Goal: Information Seeking & Learning: Find specific fact

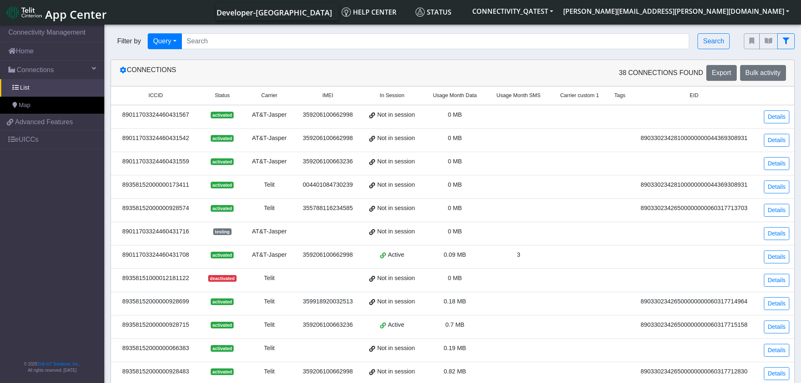
click at [88, 14] on span "App Center" at bounding box center [76, 14] width 62 height 15
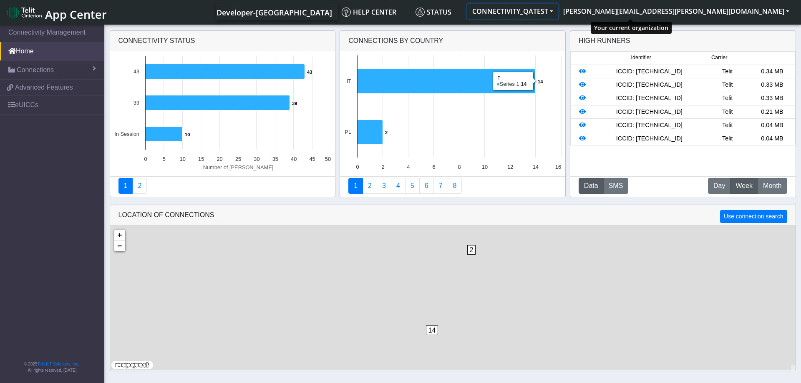
click at [558, 12] on button "CONNECTIVITY_QATEST" at bounding box center [512, 11] width 91 height 15
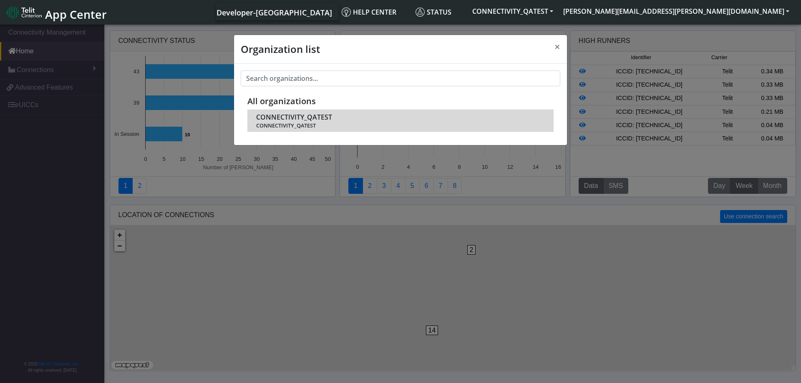
click at [318, 116] on span "CONNECTIVITY_QATEST" at bounding box center [294, 117] width 76 height 8
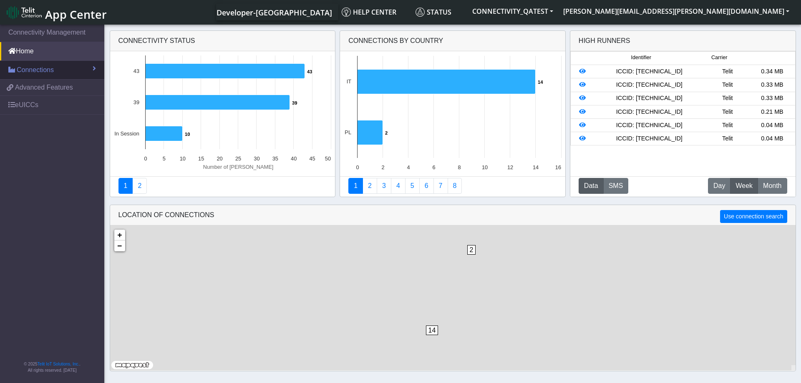
click at [63, 68] on link "Connections" at bounding box center [52, 70] width 104 height 18
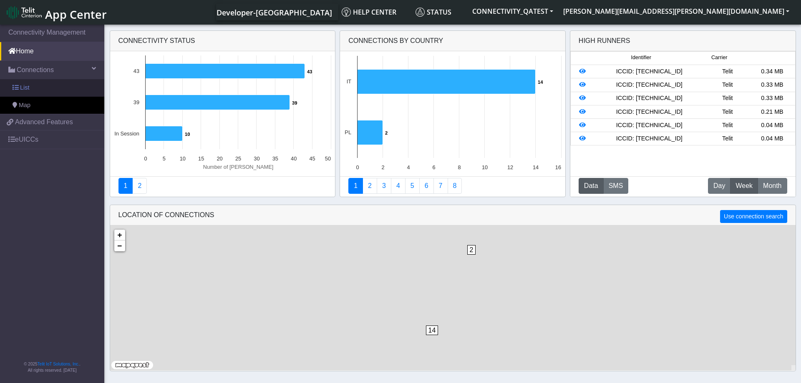
click at [28, 87] on span "List" at bounding box center [24, 87] width 9 height 9
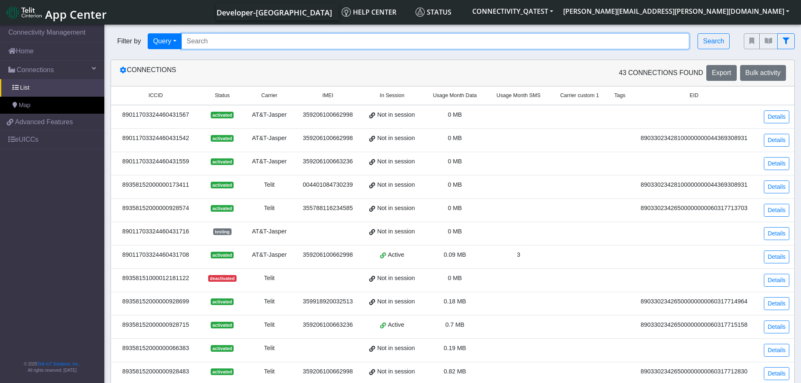
click at [202, 41] on input "Search..." at bounding box center [435, 41] width 508 height 16
paste input "89358152000000000713"
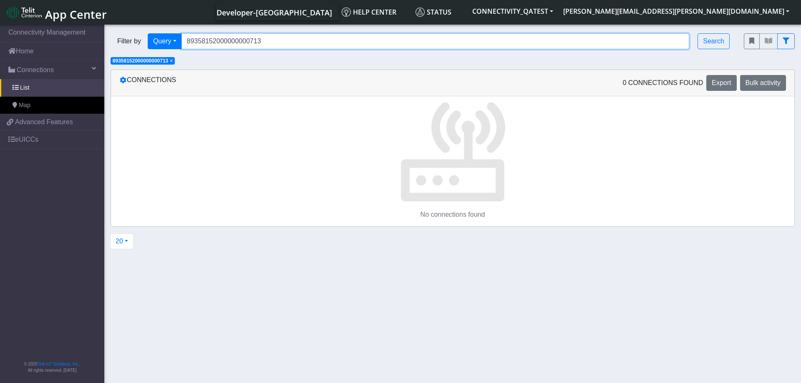
drag, startPoint x: 266, startPoint y: 43, endPoint x: 181, endPoint y: 42, distance: 85.1
click at [181, 42] on input "89358152000000000713" at bounding box center [435, 41] width 508 height 16
type input "v"
paste input "89358152000000000432"
type input "89358152000000000432"
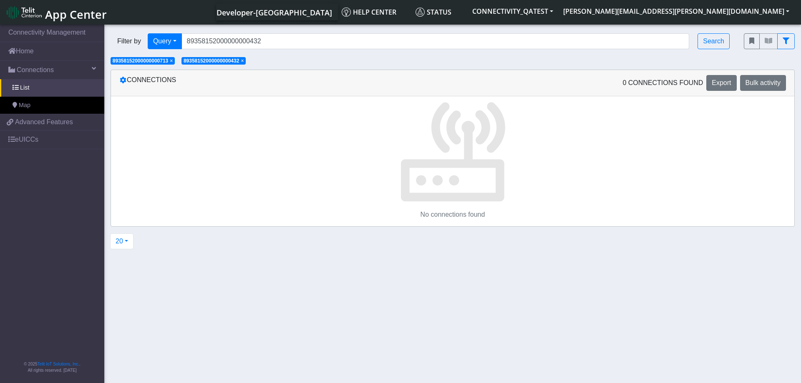
click at [173, 62] on span "×" at bounding box center [171, 61] width 3 height 6
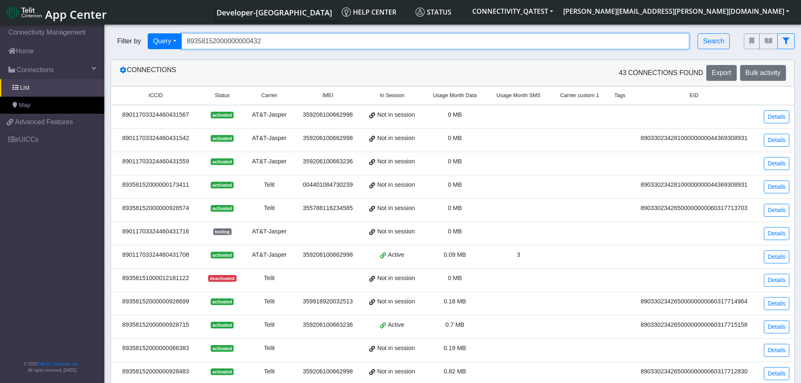
drag, startPoint x: 277, startPoint y: 46, endPoint x: 160, endPoint y: 45, distance: 117.2
click at [181, 45] on input "89358152000000000432" at bounding box center [435, 41] width 508 height 16
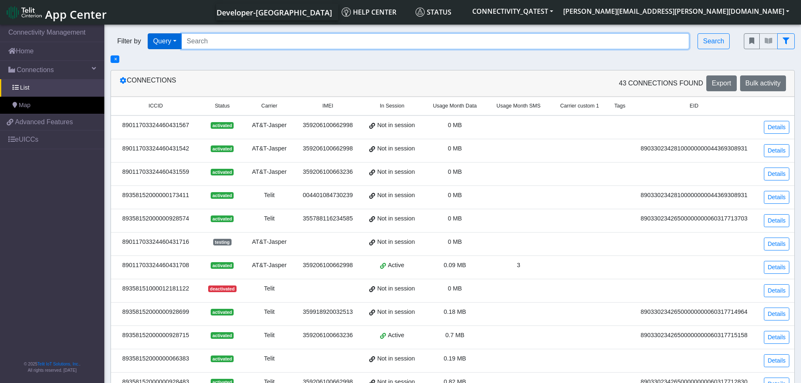
paste input "89358152000000066060"
type input "89358152000000066060"
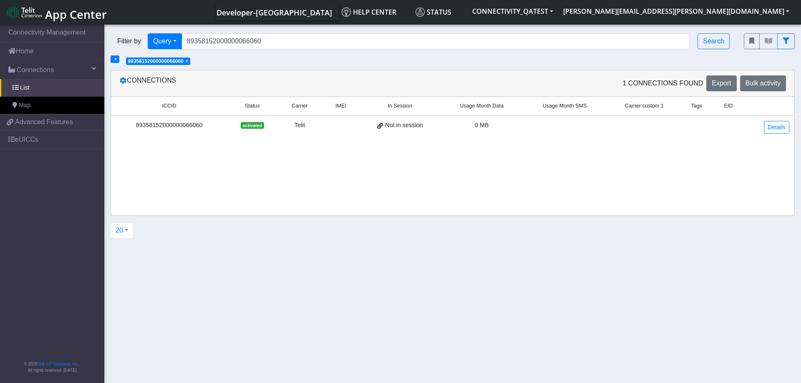
click at [300, 126] on div "Telit" at bounding box center [299, 125] width 35 height 9
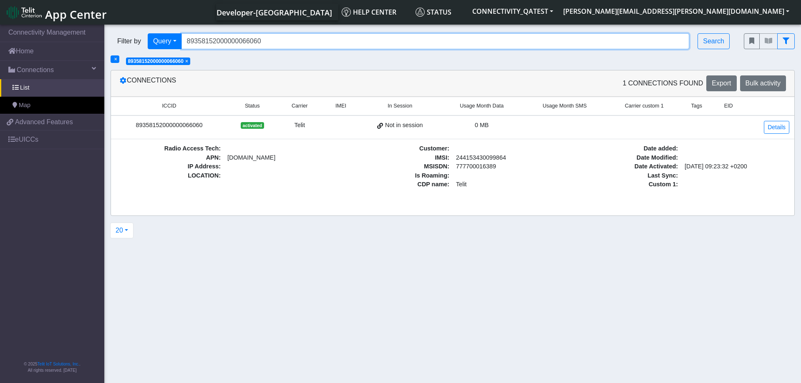
click at [284, 43] on input "89358152000000066060" at bounding box center [435, 41] width 508 height 16
